Goal: Information Seeking & Learning: Learn about a topic

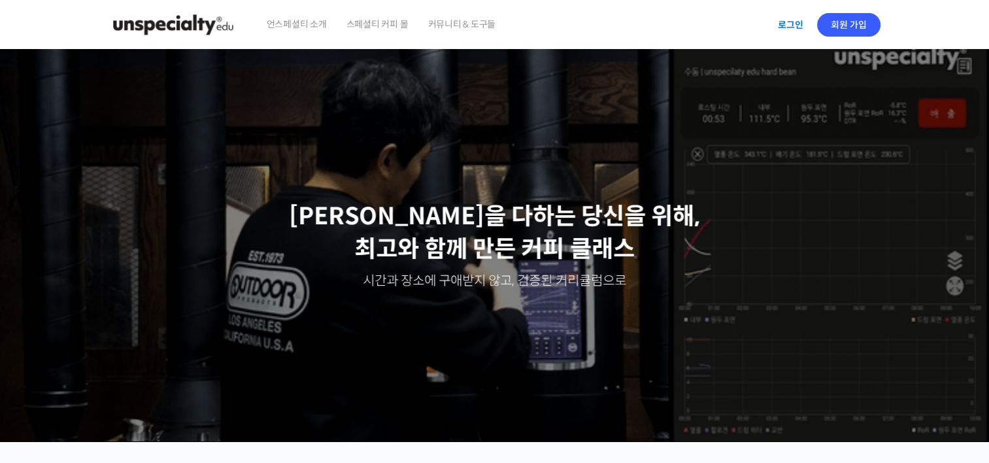
click at [790, 24] on link "로그인" at bounding box center [790, 25] width 41 height 30
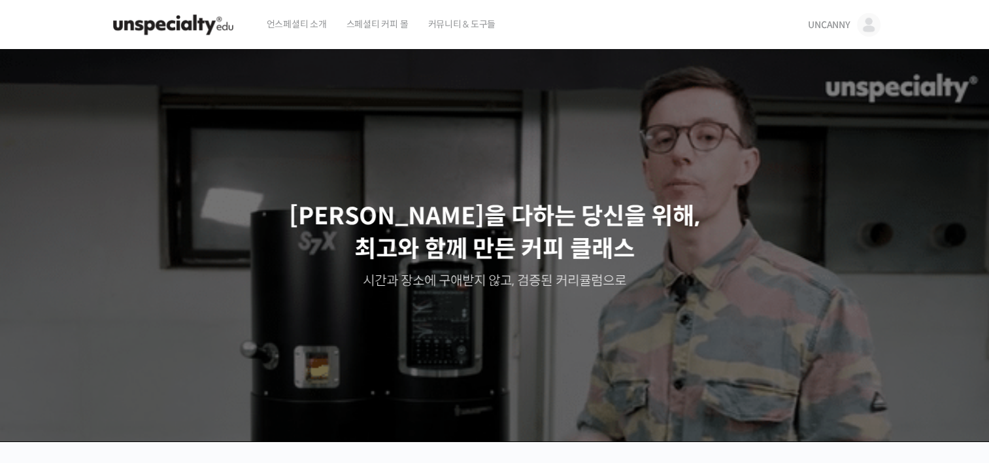
click at [835, 20] on span "UNCANNY" at bounding box center [829, 25] width 42 height 12
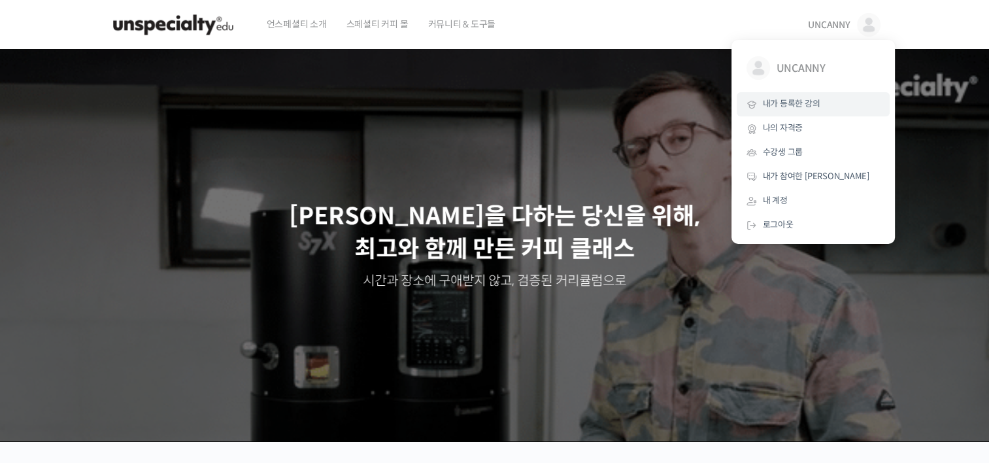
click at [774, 109] on span "내가 등록한 강의" at bounding box center [792, 103] width 58 height 11
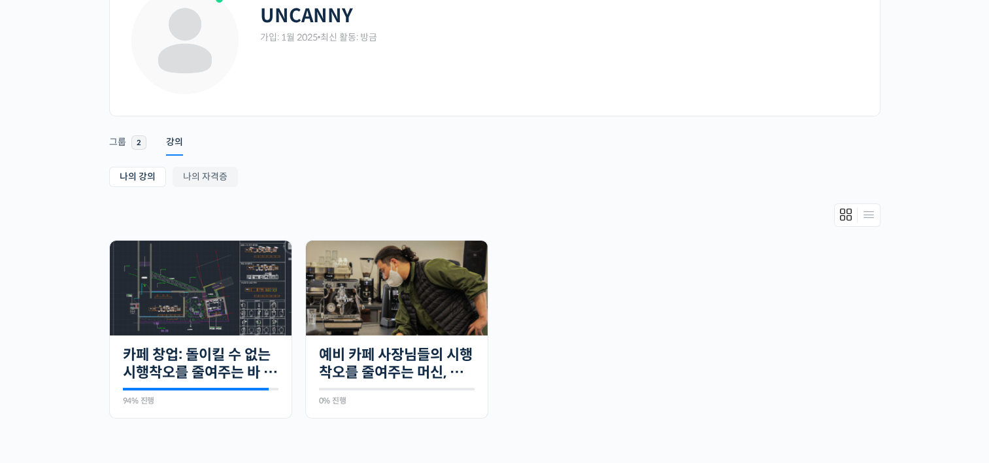
scroll to position [131, 0]
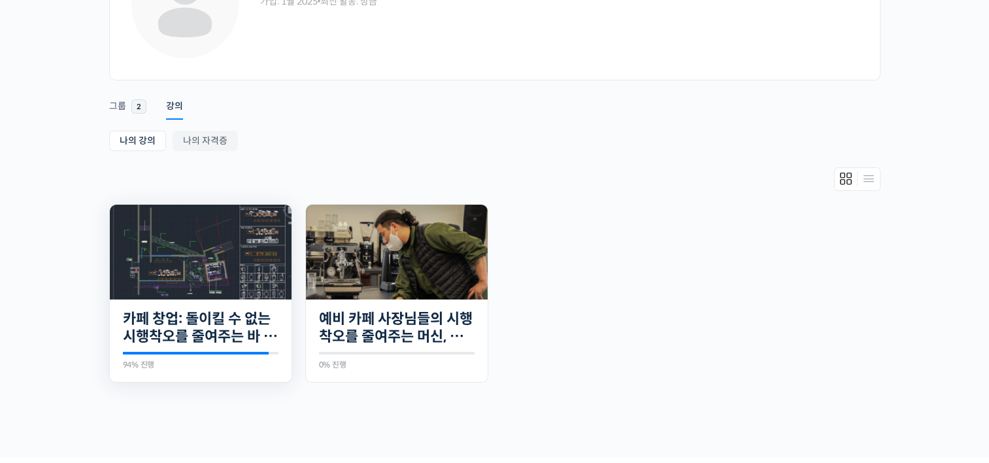
click at [210, 239] on img at bounding box center [201, 252] width 182 height 95
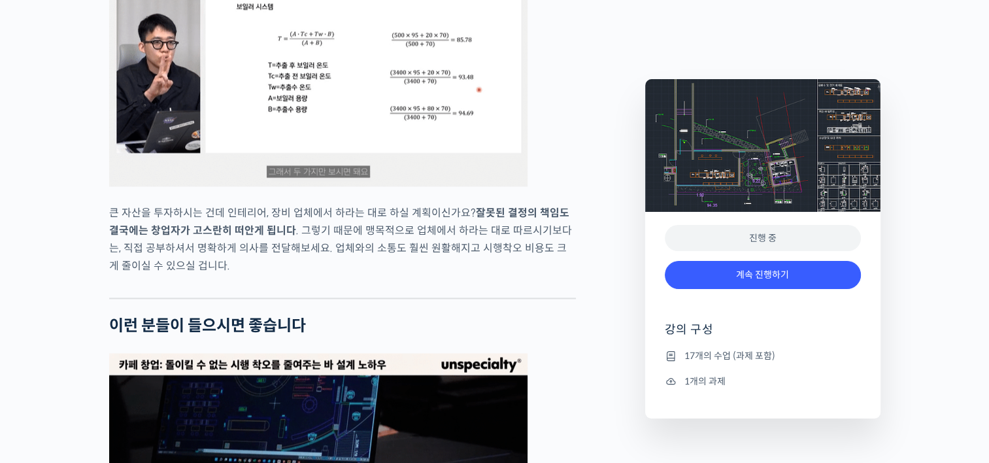
scroll to position [1895, 0]
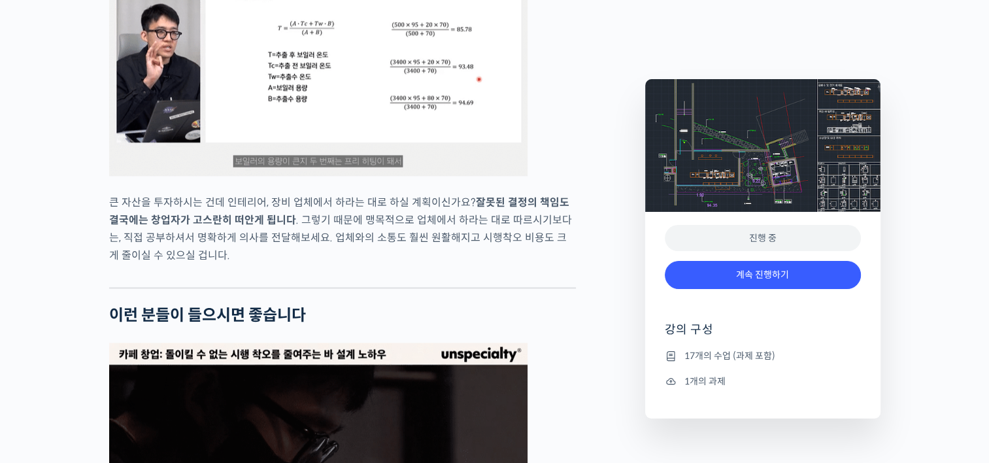
click at [724, 237] on div "진행 중" at bounding box center [763, 238] width 196 height 27
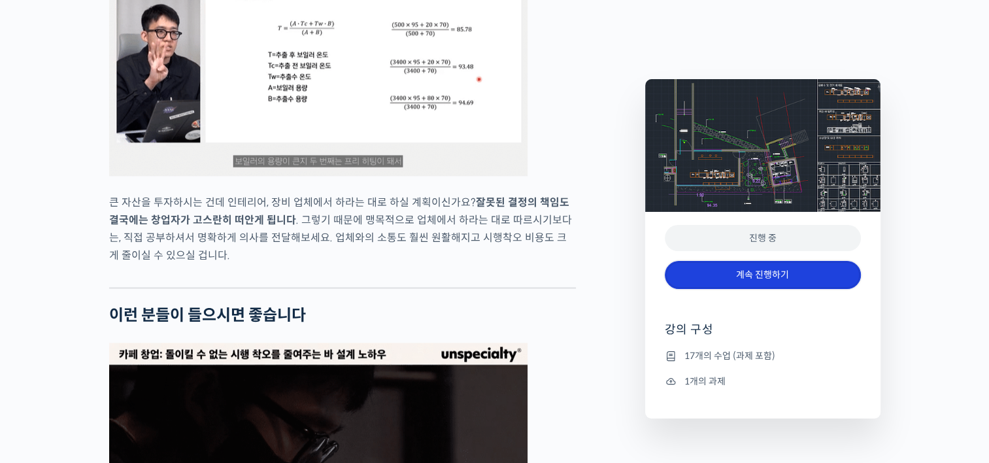
click at [724, 282] on link "계속 진행하기" at bounding box center [763, 275] width 196 height 28
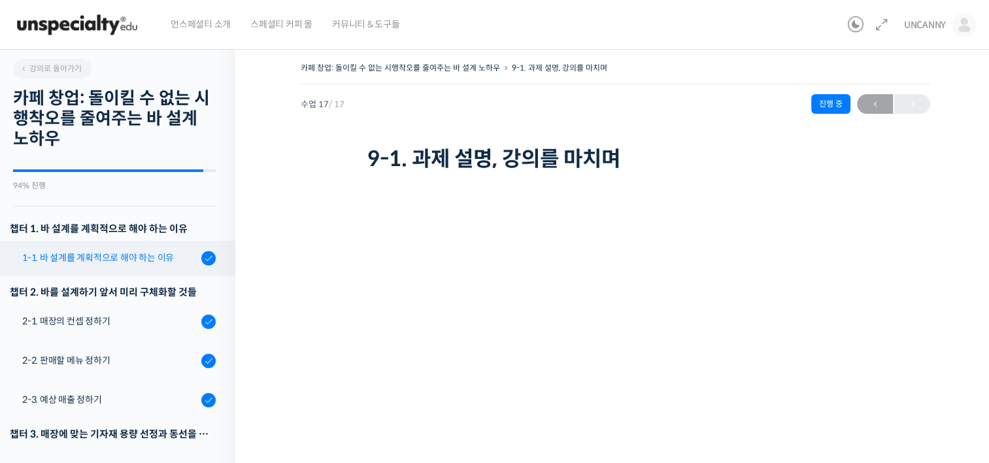
click at [93, 251] on div "1-1. 바 설계를 계획적으로 해야 하는 이유" at bounding box center [109, 257] width 175 height 14
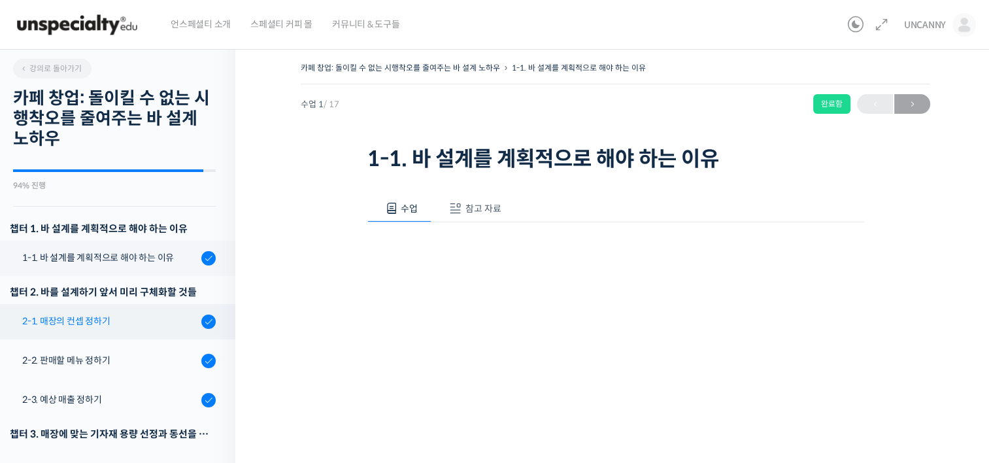
click at [62, 326] on div "2-1. 매장의 컨셉 정하기" at bounding box center [109, 321] width 175 height 14
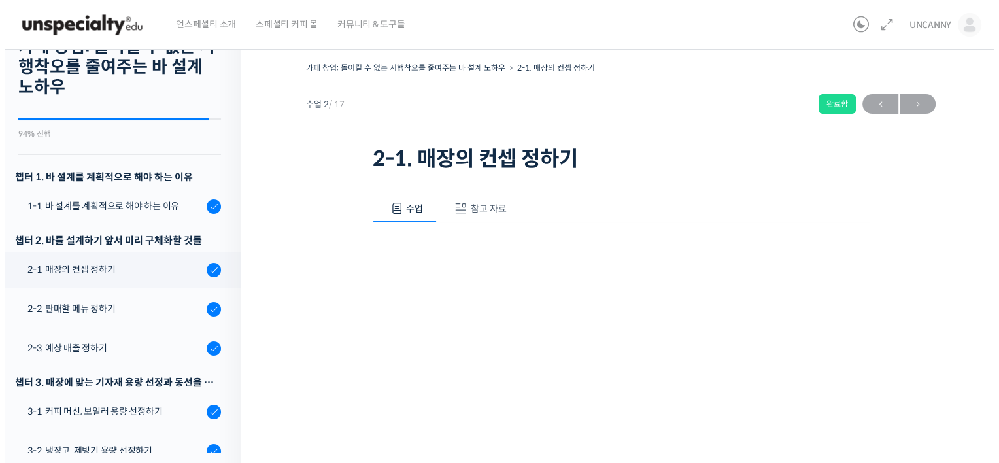
scroll to position [33, 0]
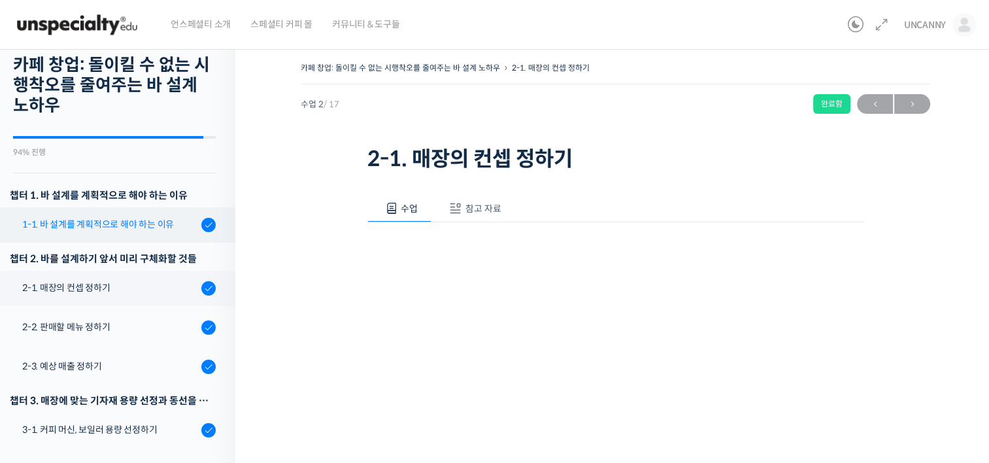
click at [96, 232] on link "1-1. 바 설계를 계획적으로 해야 하는 이유" at bounding box center [114, 224] width 242 height 35
click at [120, 231] on link "1-1. 바 설계를 계획적으로 해야 하는 이유" at bounding box center [114, 224] width 242 height 35
click at [94, 230] on div "1-1. 바 설계를 계획적으로 해야 하는 이유" at bounding box center [109, 224] width 175 height 14
click at [204, 227] on div at bounding box center [208, 225] width 14 height 14
click at [136, 227] on div "1-1. 바 설계를 계획적으로 해야 하는 이유" at bounding box center [109, 224] width 175 height 14
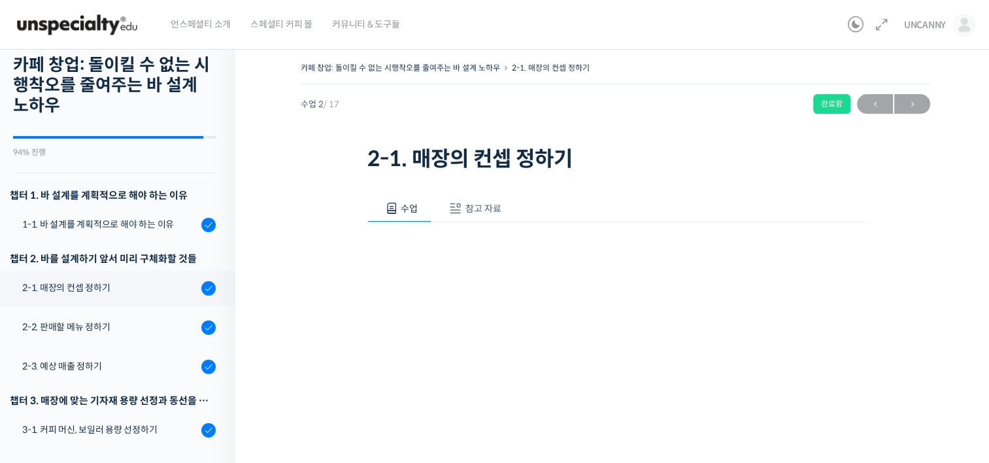
click at [492, 209] on span "참고 자료" at bounding box center [483, 209] width 36 height 12
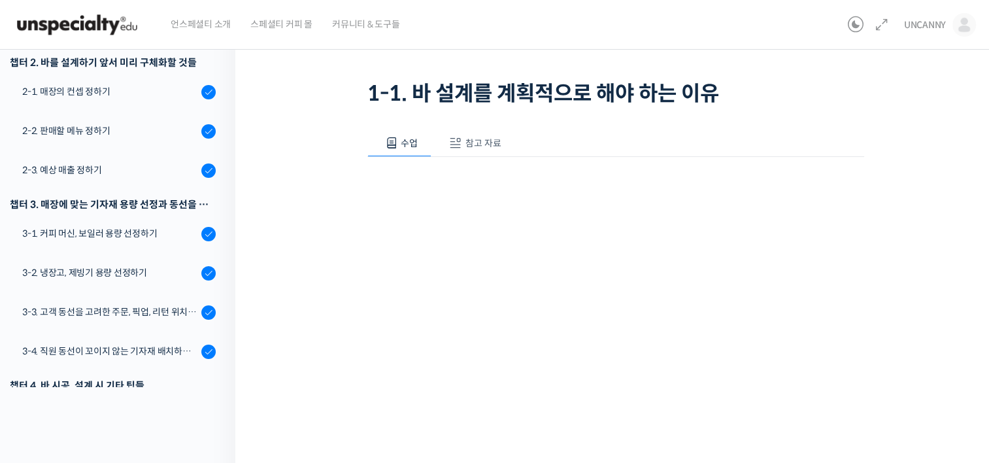
scroll to position [166, 0]
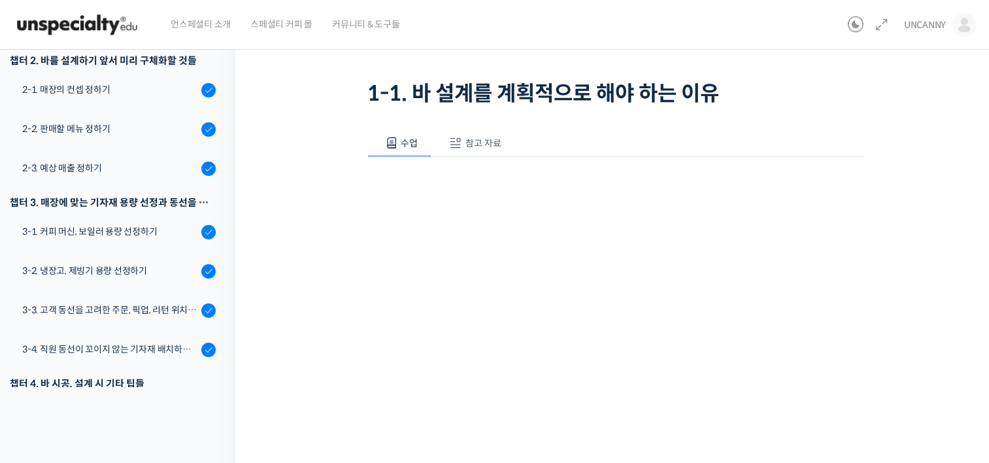
click at [468, 142] on span "참고 자료" at bounding box center [483, 143] width 36 height 12
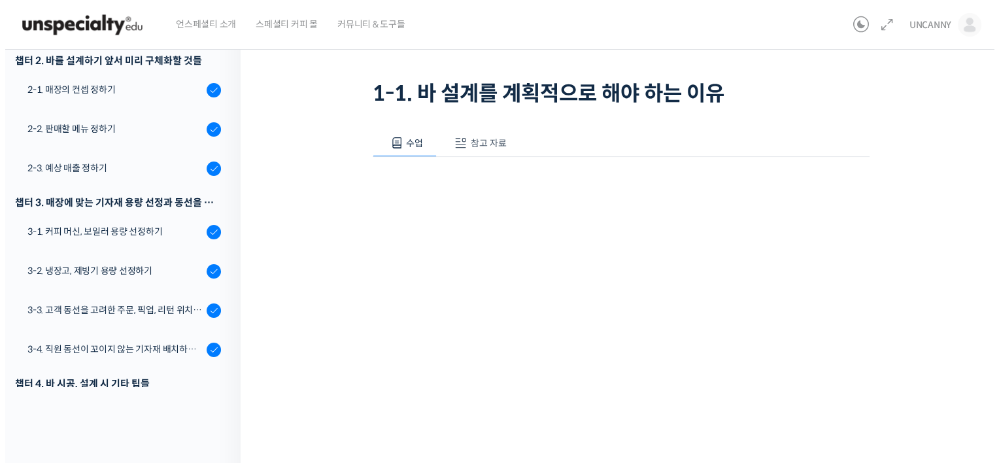
scroll to position [0, 0]
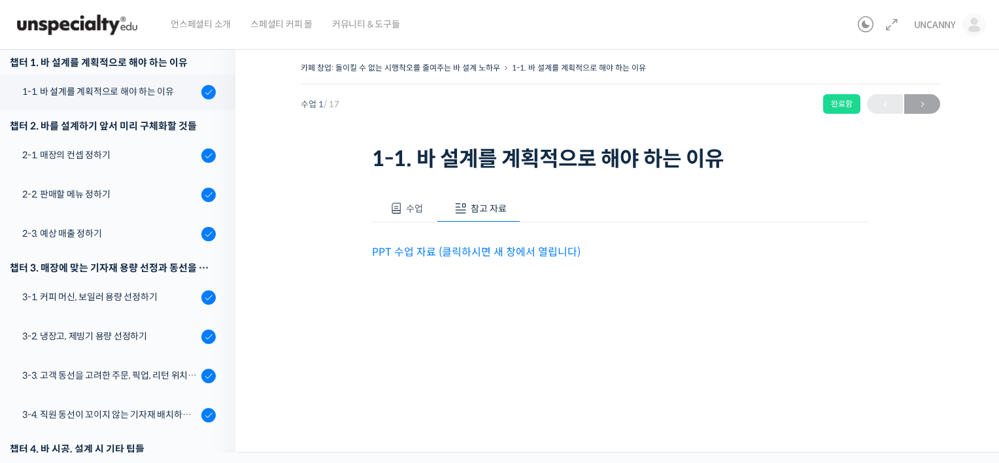
click at [472, 253] on link "PPT 수업 자료 (클릭하시면 새 창에서 열립니다)" at bounding box center [476, 252] width 209 height 14
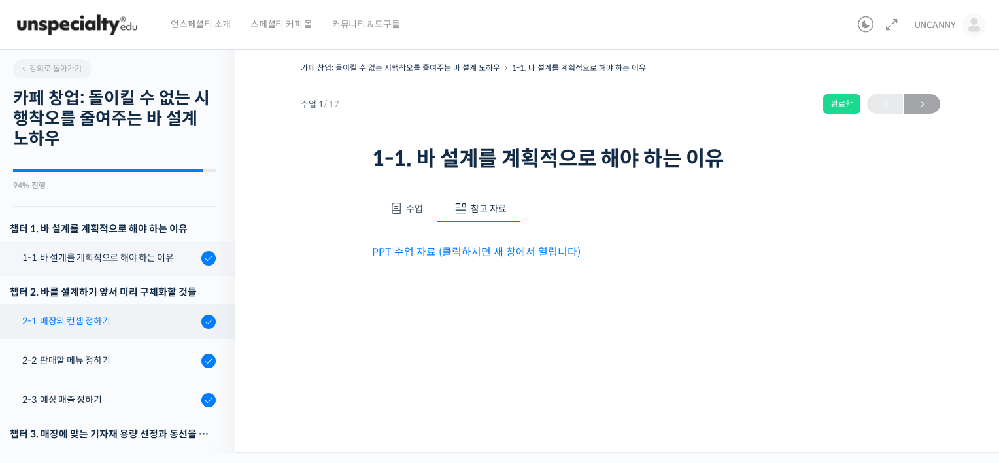
click at [53, 329] on link "2-1. 매장의 컨셉 정하기" at bounding box center [114, 321] width 242 height 35
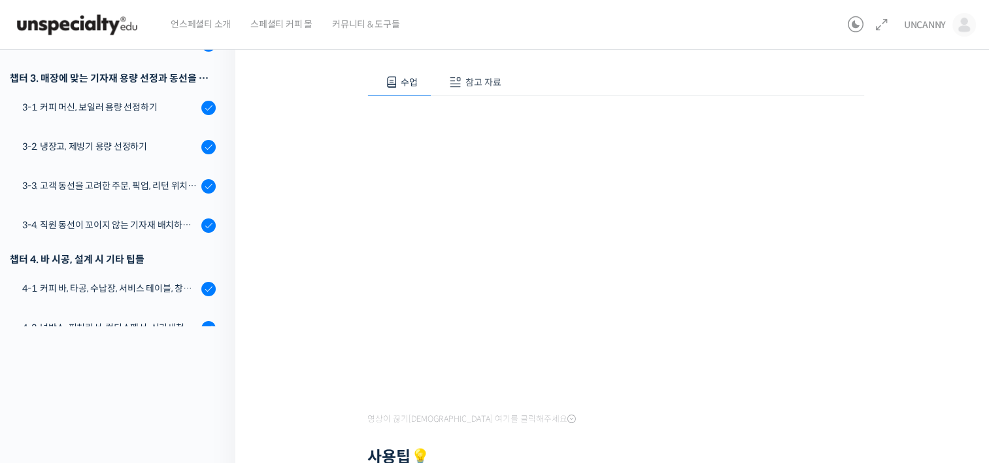
scroll to position [65, 0]
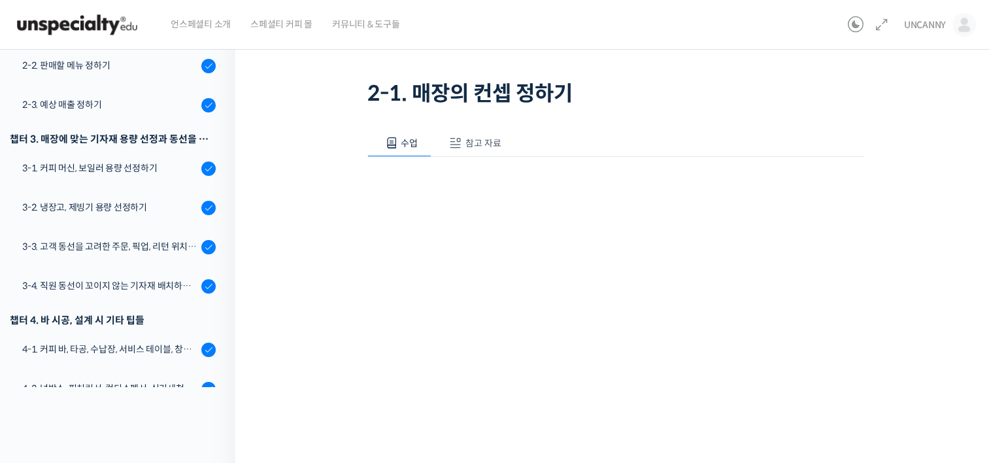
click at [489, 137] on span "참고 자료" at bounding box center [483, 143] width 36 height 12
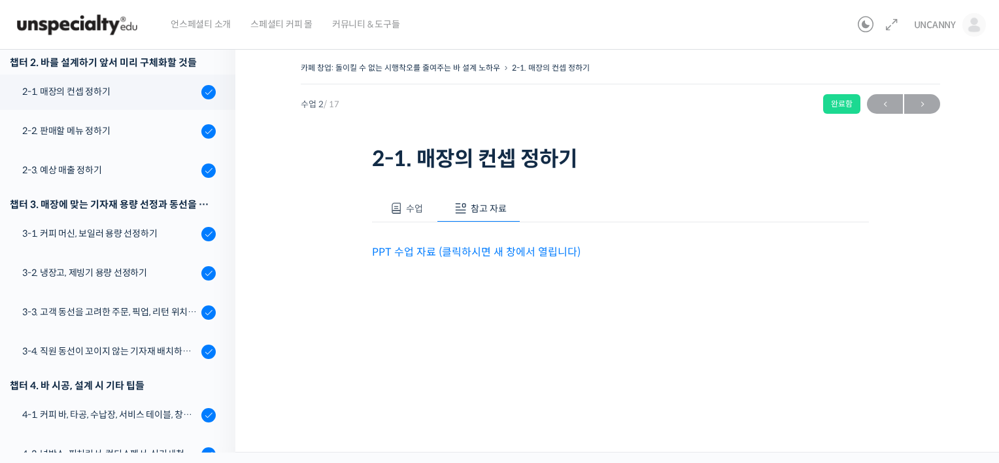
click at [417, 252] on link "PPT 수업 자료 (클릭하시면 새 창에서 열립니다)" at bounding box center [476, 252] width 209 height 14
click at [401, 207] on span at bounding box center [396, 208] width 13 height 13
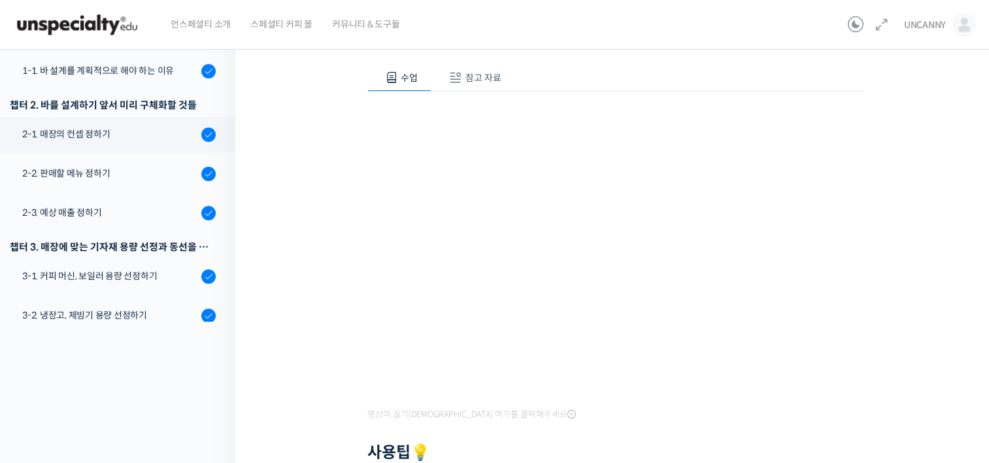
scroll to position [33, 0]
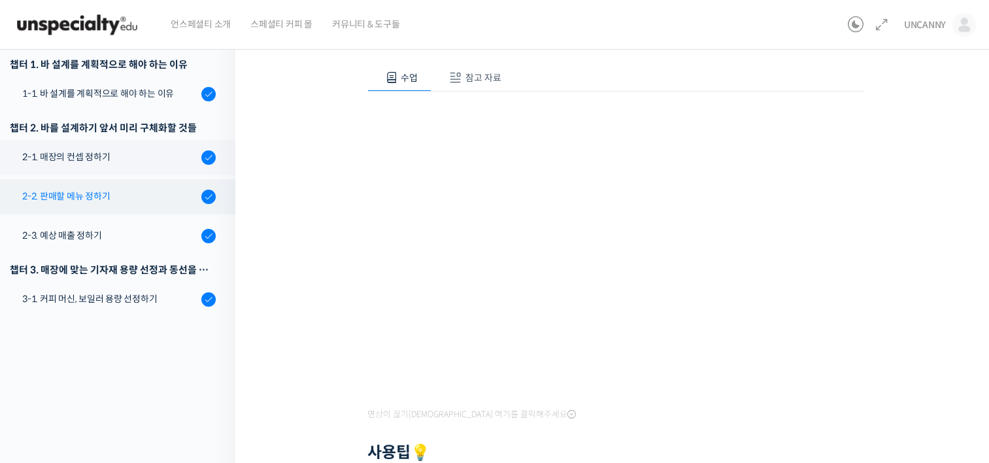
click at [112, 192] on div "2-2. 판매할 메뉴 정하기" at bounding box center [109, 196] width 175 height 14
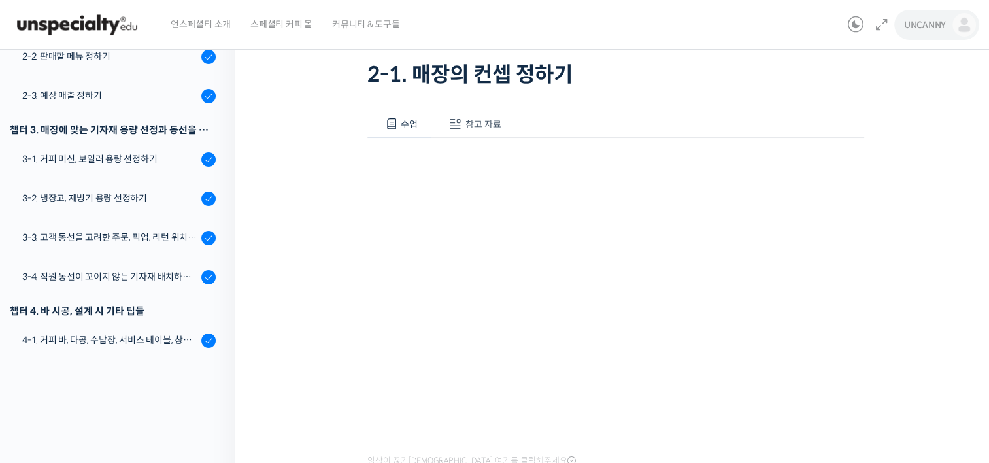
scroll to position [279, 0]
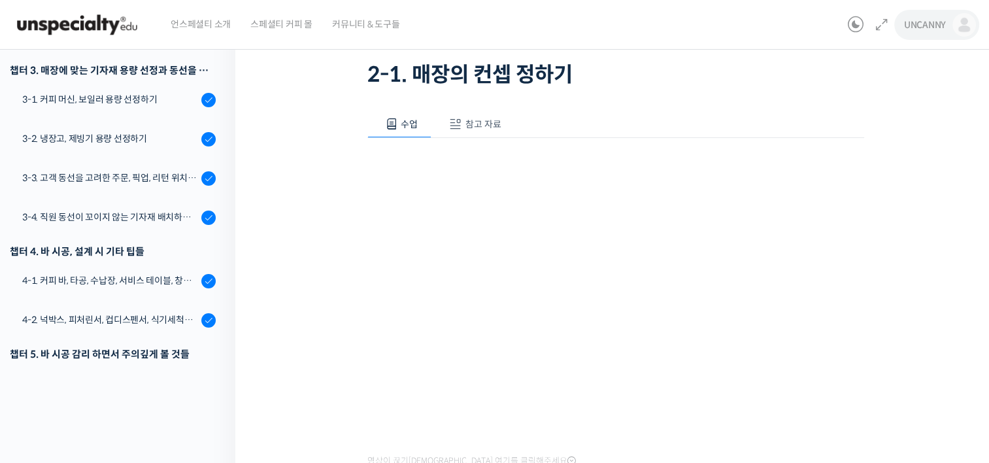
click at [943, 26] on span "UNCANNY" at bounding box center [925, 25] width 42 height 12
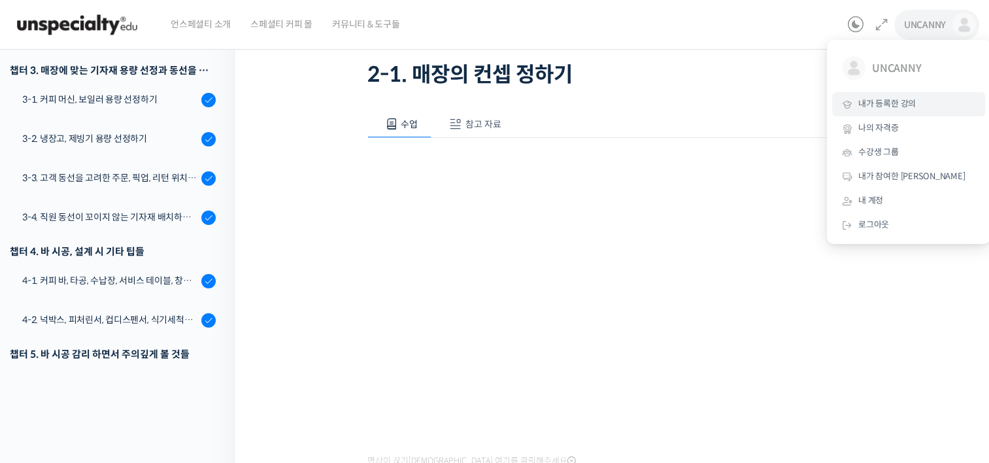
click at [917, 102] on link "내가 등록한 강의" at bounding box center [908, 104] width 153 height 24
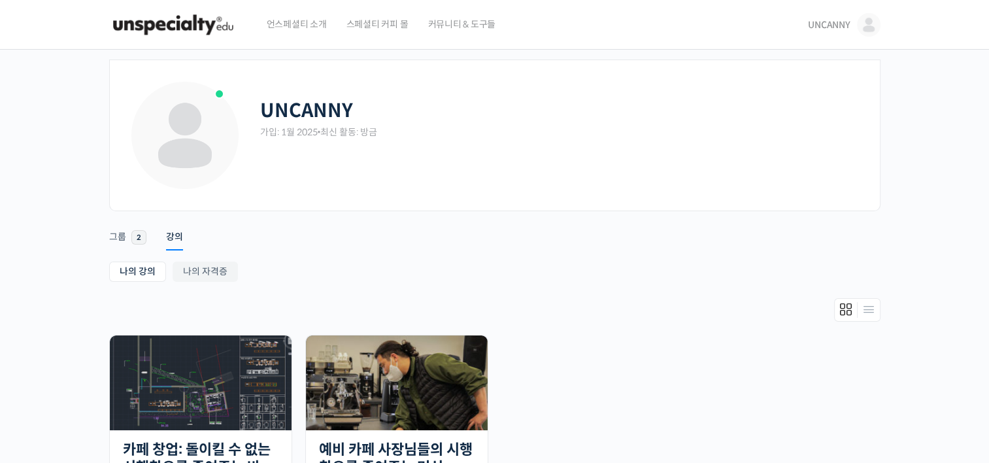
click at [375, 326] on div at bounding box center [494, 313] width 771 height 30
click at [374, 365] on img at bounding box center [397, 382] width 182 height 95
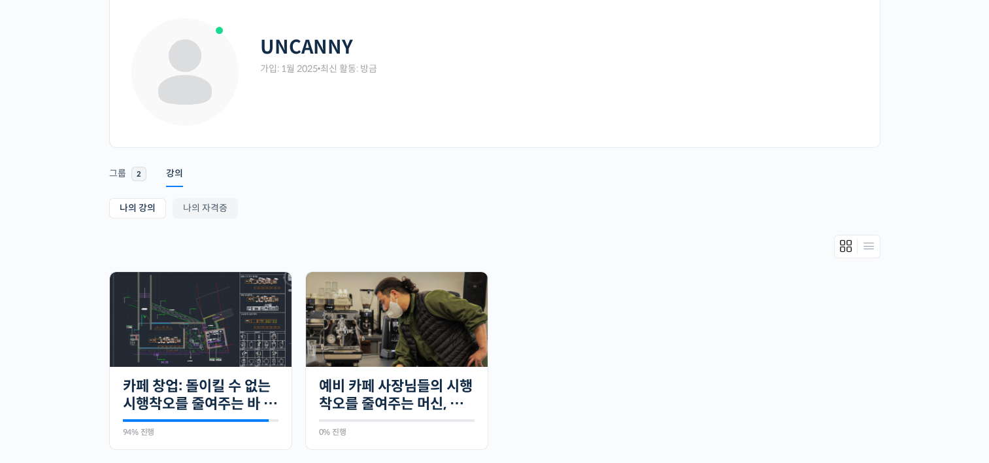
scroll to position [65, 0]
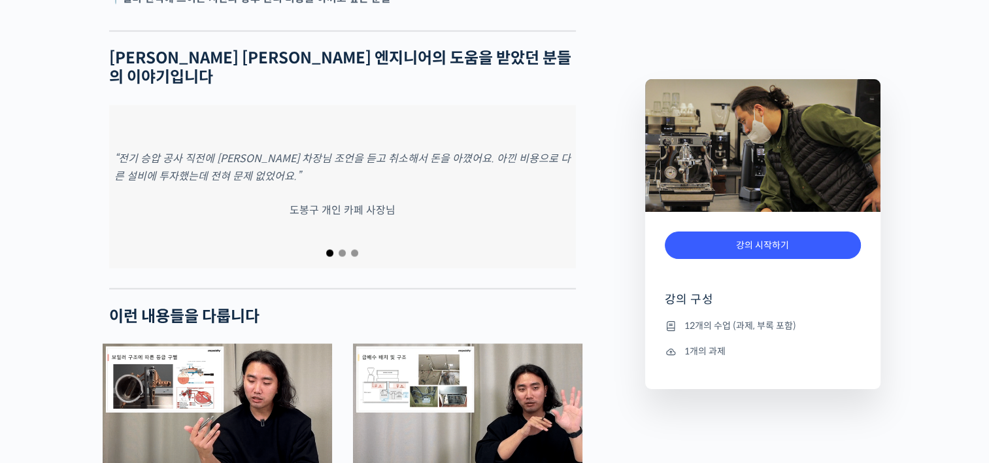
scroll to position [2484, 0]
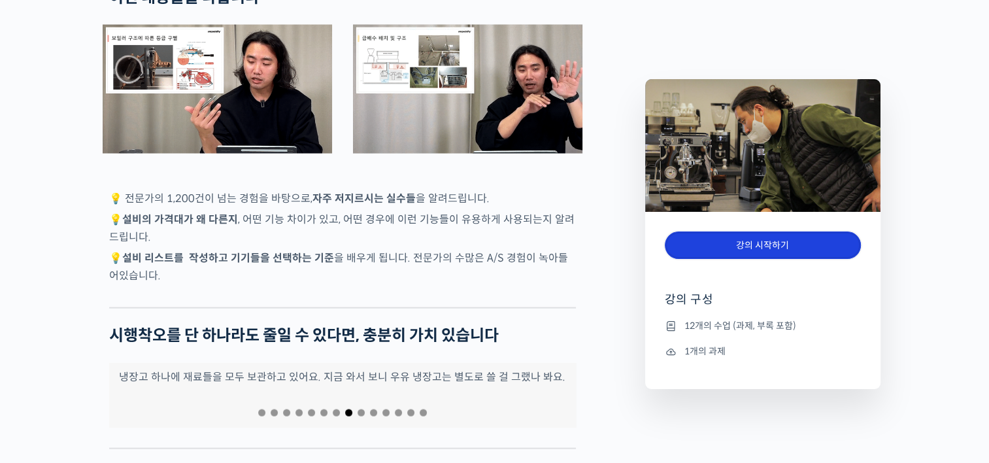
click at [792, 241] on link "강의 시작하기" at bounding box center [763, 245] width 196 height 28
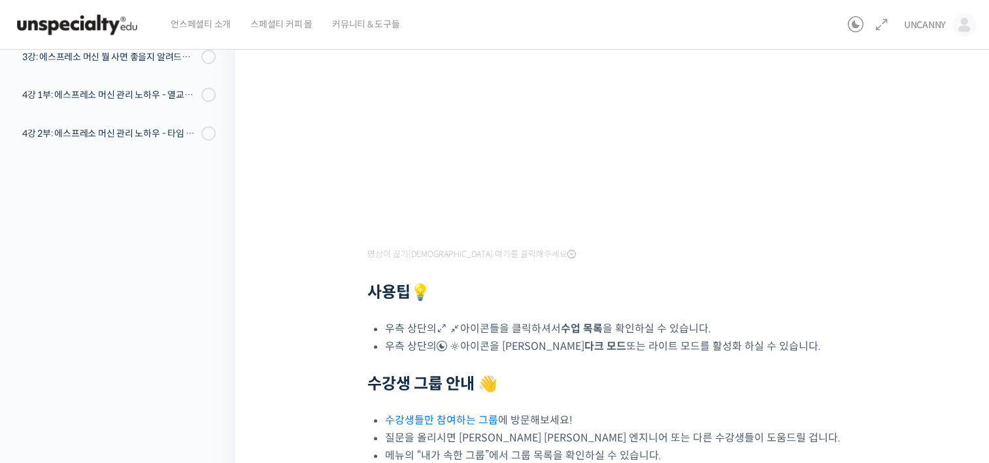
scroll to position [131, 0]
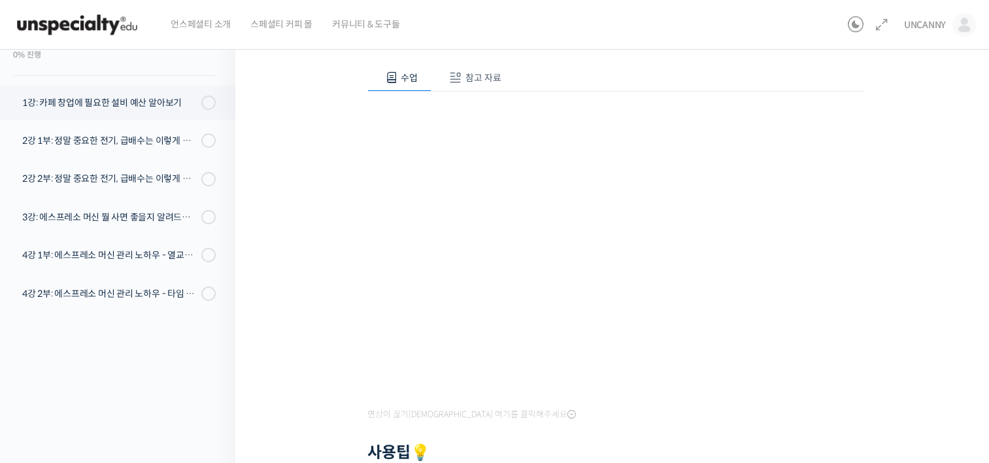
click at [465, 84] on button "참고 자료" at bounding box center [473, 77] width 84 height 27
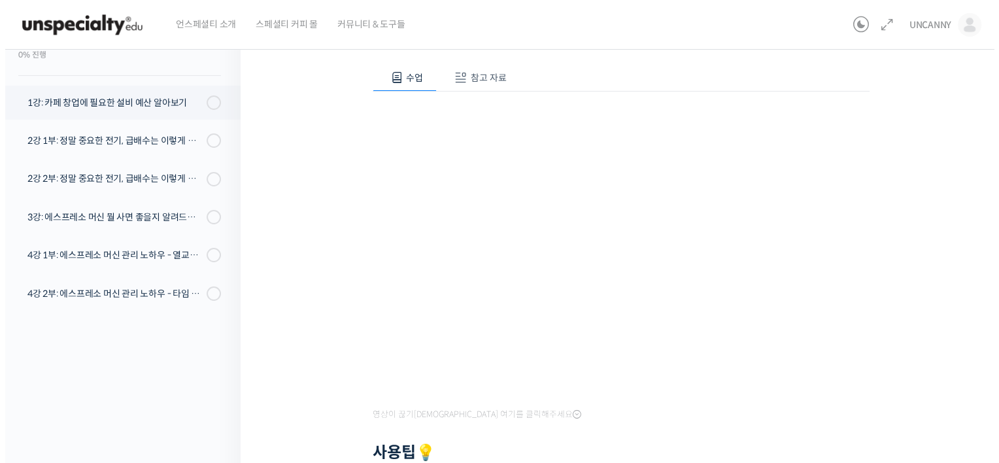
scroll to position [0, 0]
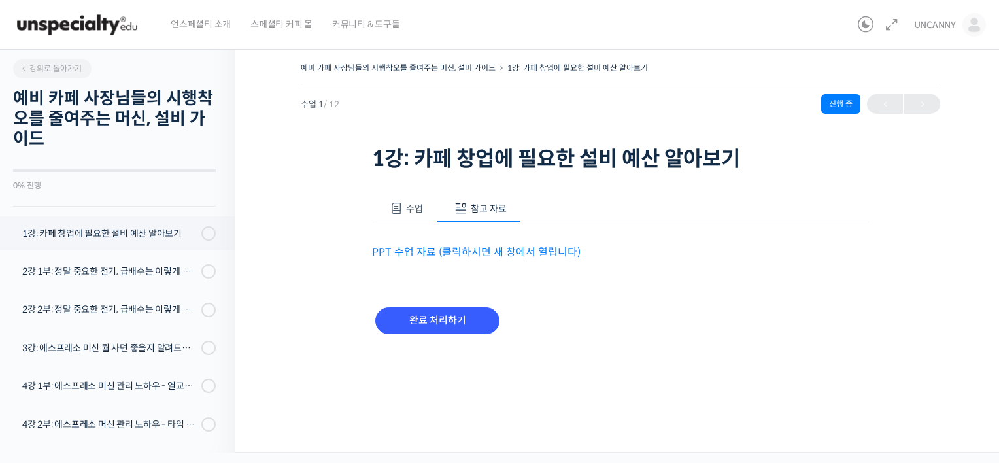
click at [395, 246] on link "PPT 수업 자료 (클릭하시면 새 창에서 열립니다)" at bounding box center [476, 252] width 209 height 14
